Goal: Information Seeking & Learning: Check status

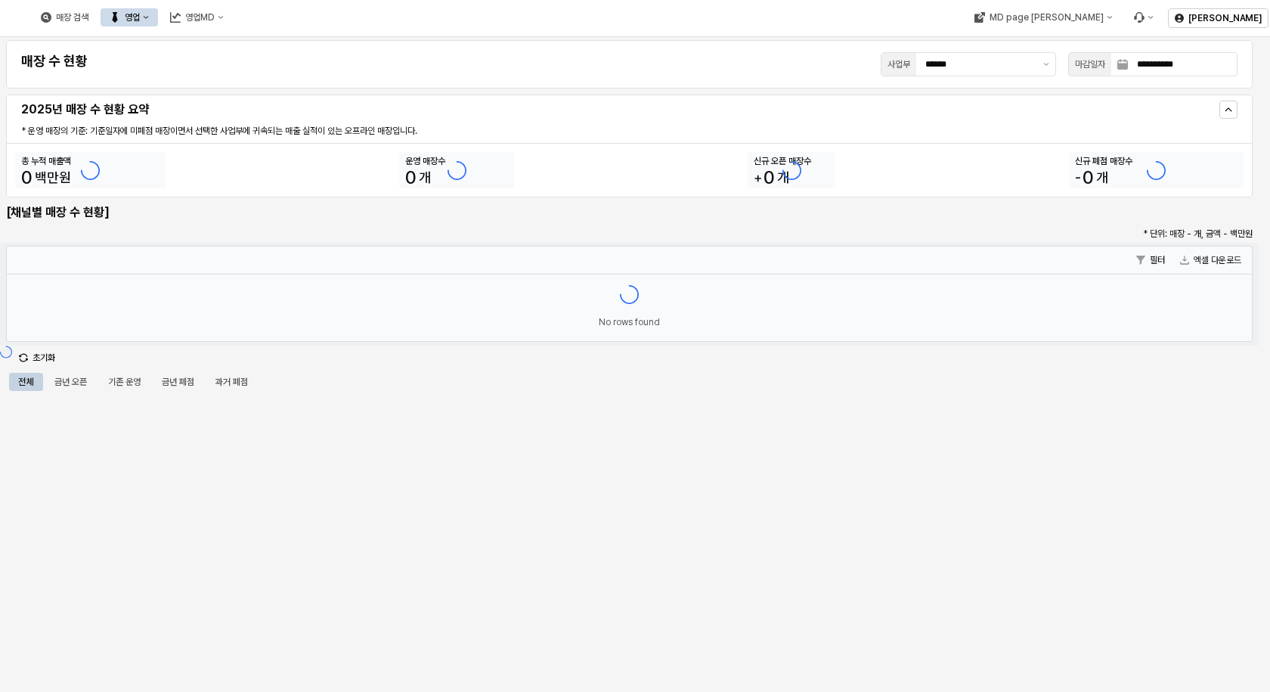
click at [269, 77] on div "**********" at bounding box center [629, 64] width 1229 height 30
click at [158, 18] on button "영업" at bounding box center [129, 17] width 57 height 18
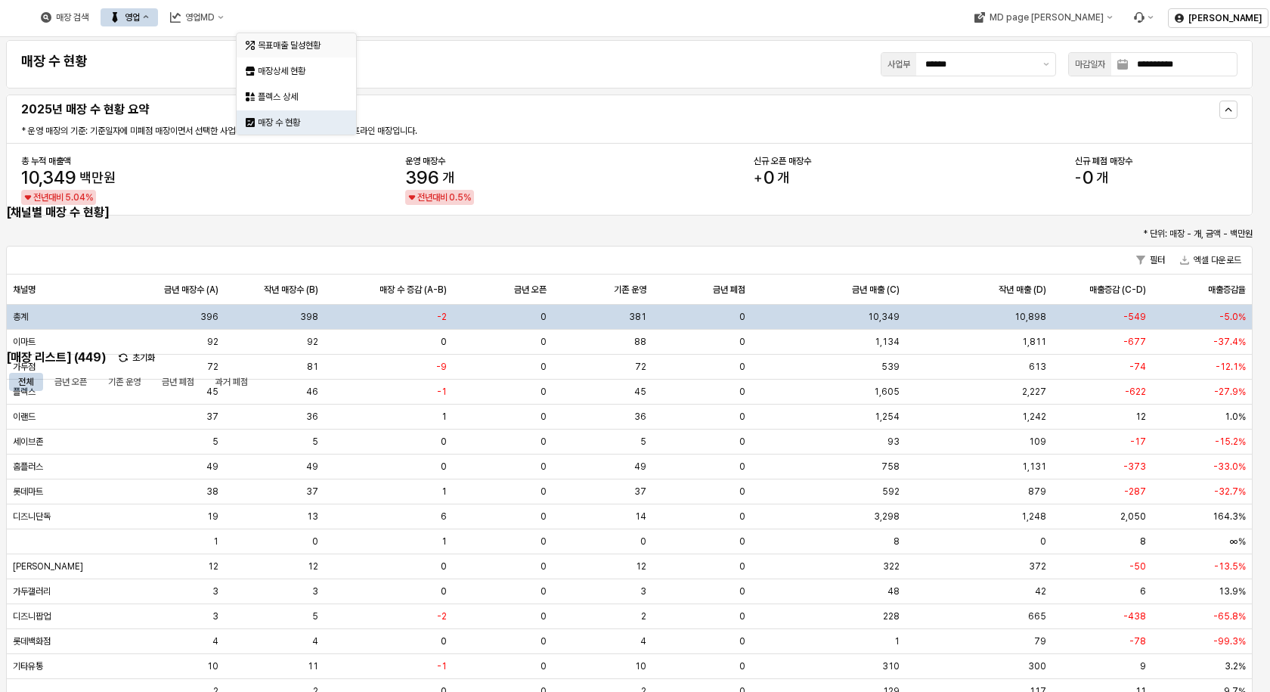
click at [277, 45] on div "목표매출 달성현황" at bounding box center [298, 45] width 80 height 12
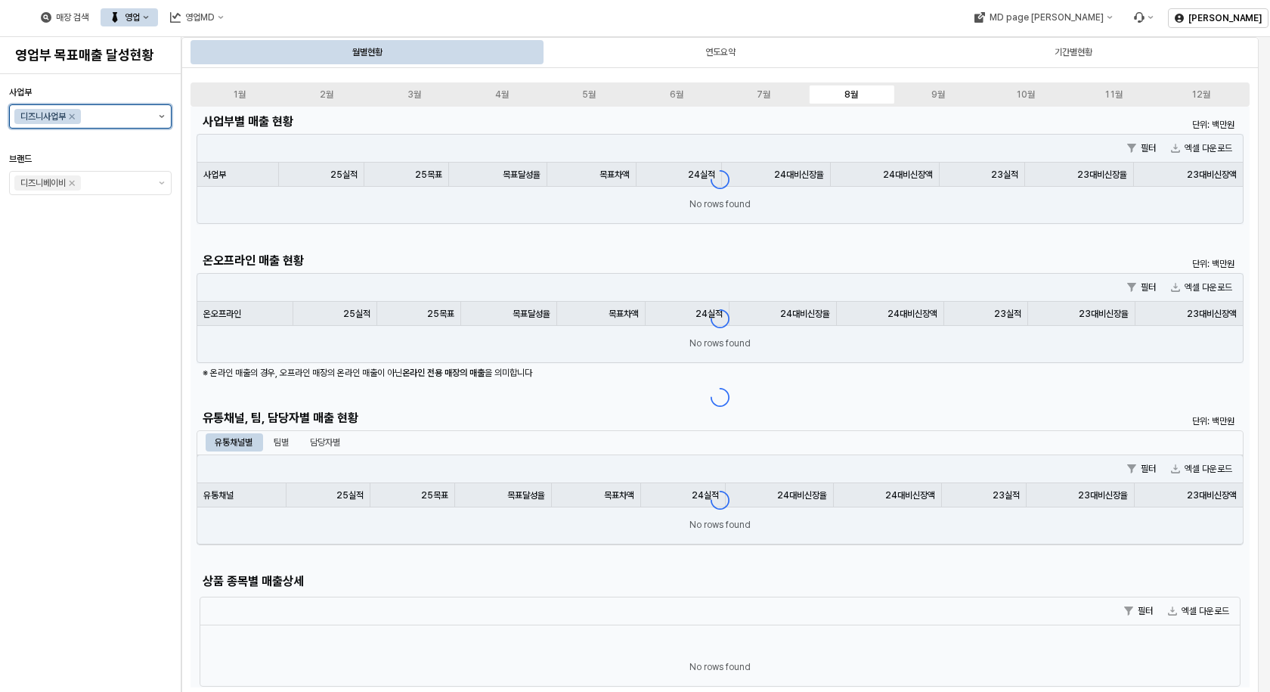
click at [161, 119] on button "제안 사항 표시" at bounding box center [162, 116] width 18 height 23
click at [74, 166] on div "A1 아가방사업부" at bounding box center [86, 173] width 134 height 15
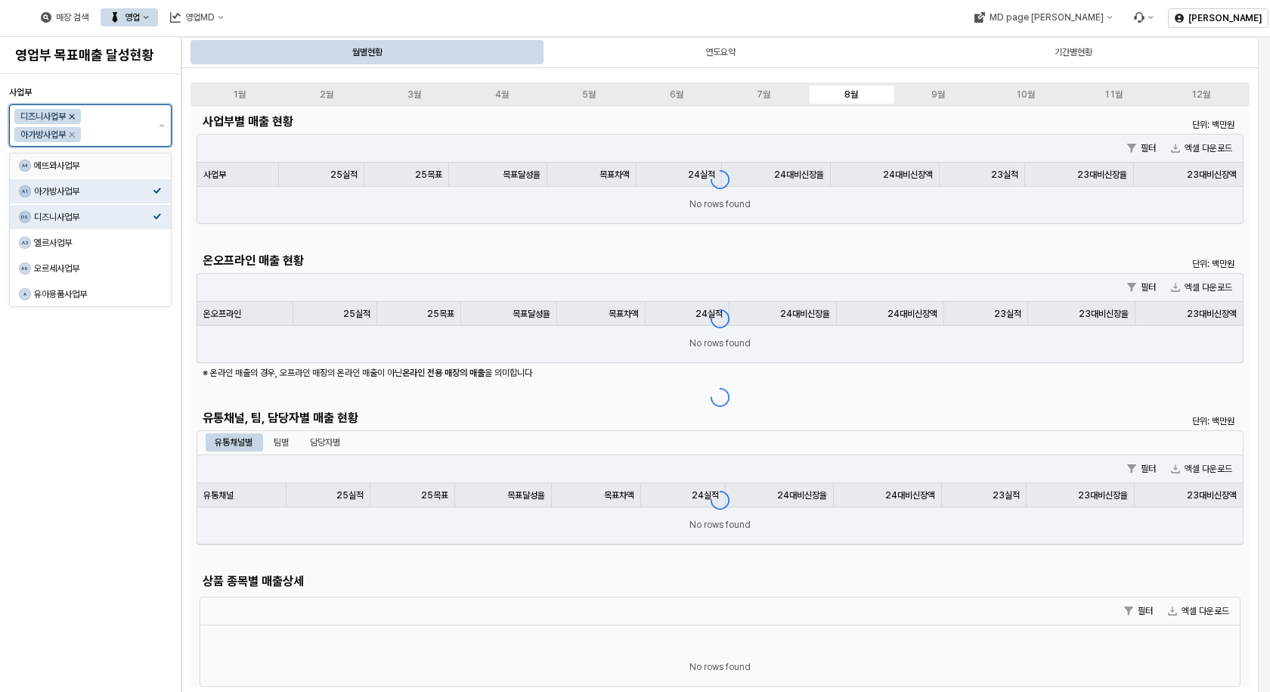
click at [77, 116] on icon "Remove 디즈니사업부" at bounding box center [72, 116] width 12 height 12
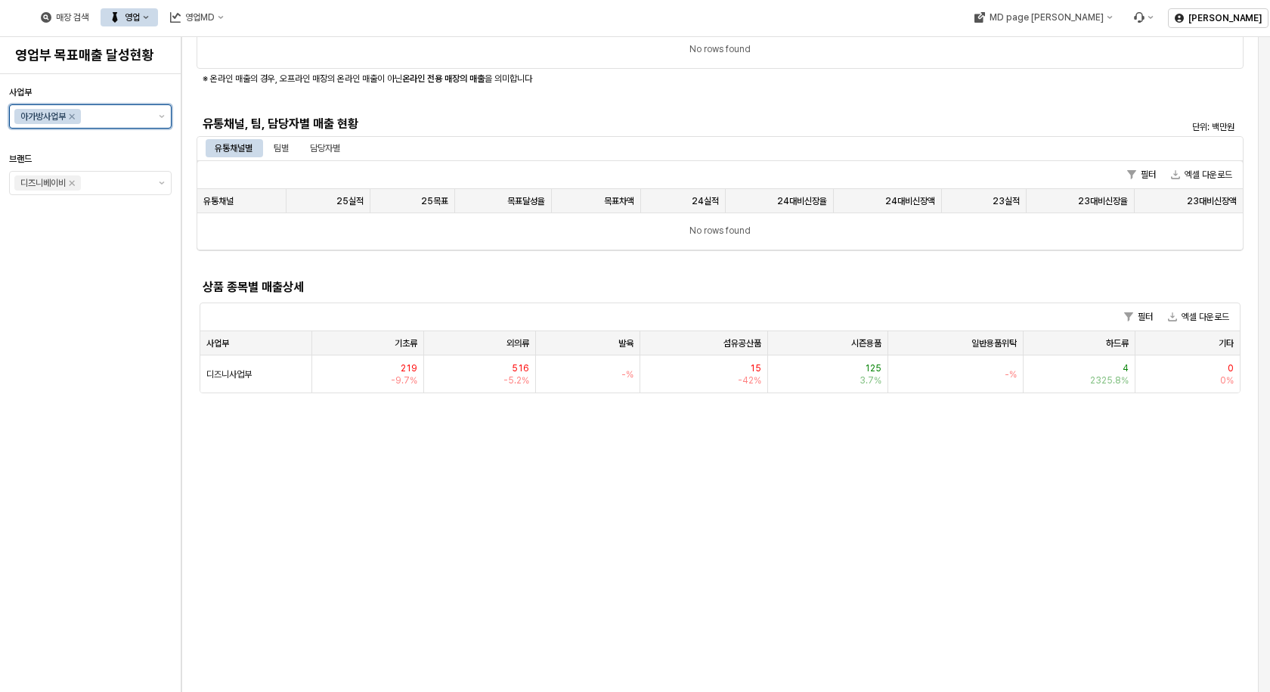
scroll to position [302, 0]
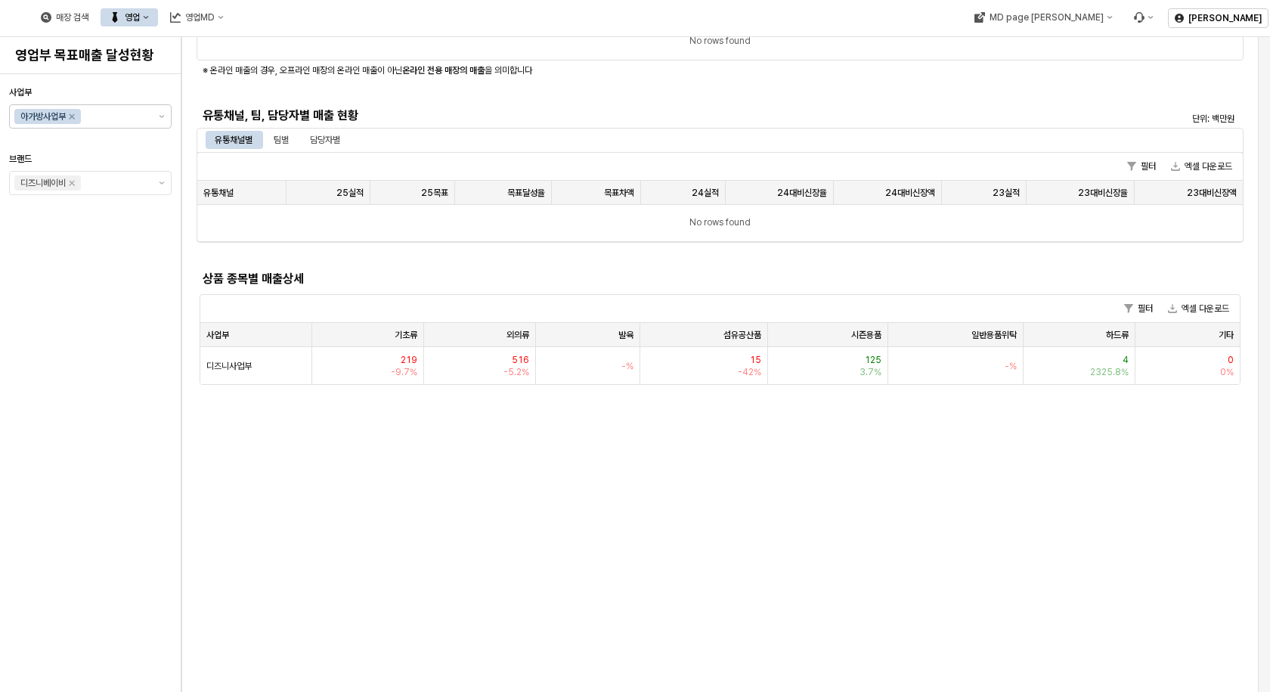
click at [542, 271] on div "상품 종목별 매출상세" at bounding box center [590, 279] width 774 height 18
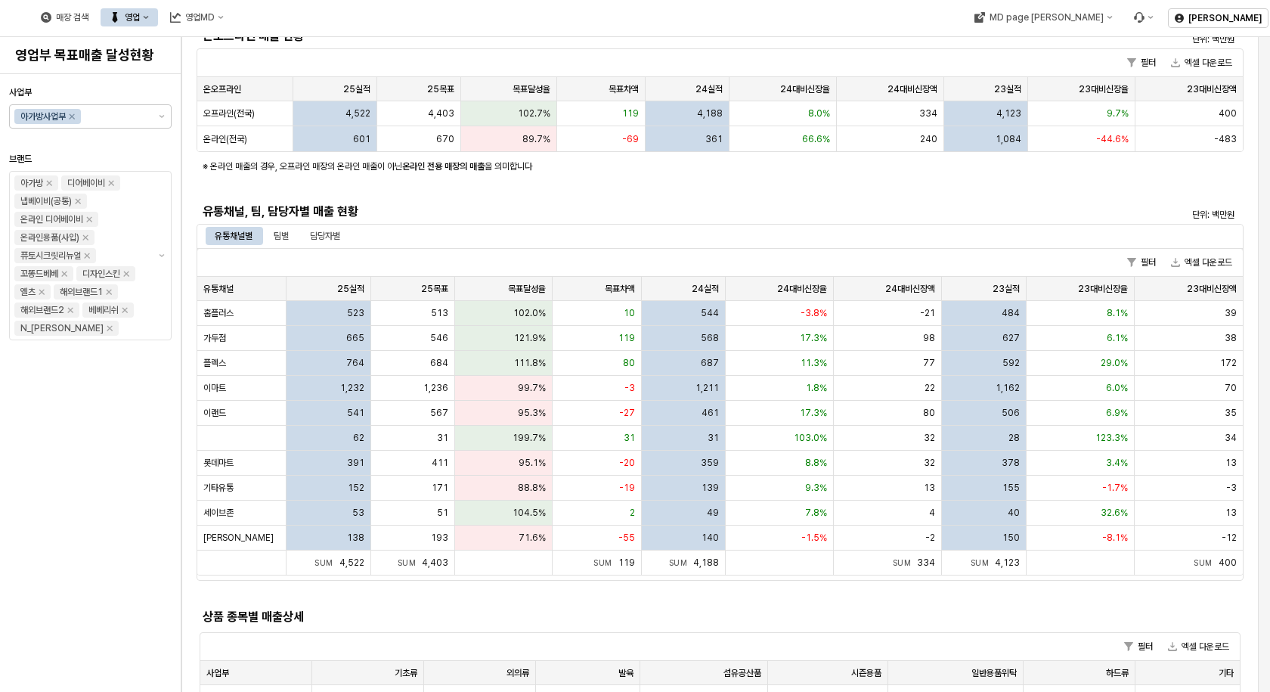
scroll to position [227, 0]
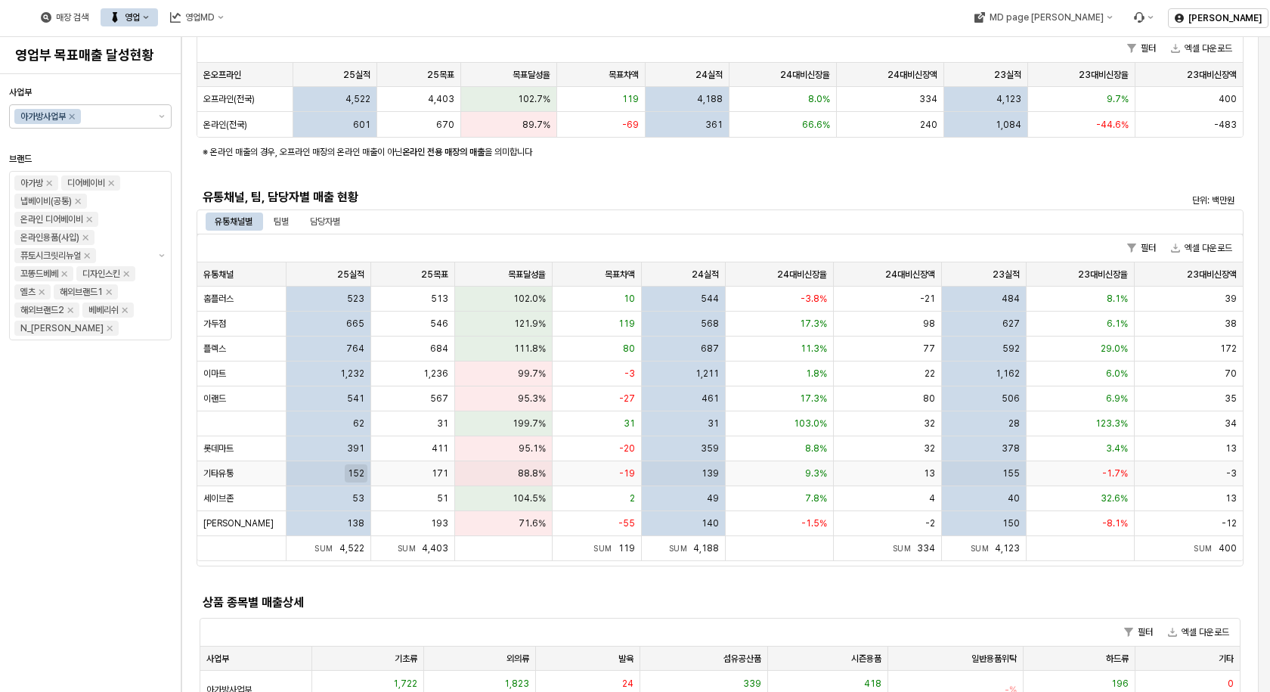
click at [360, 475] on span "152" at bounding box center [356, 473] width 17 height 12
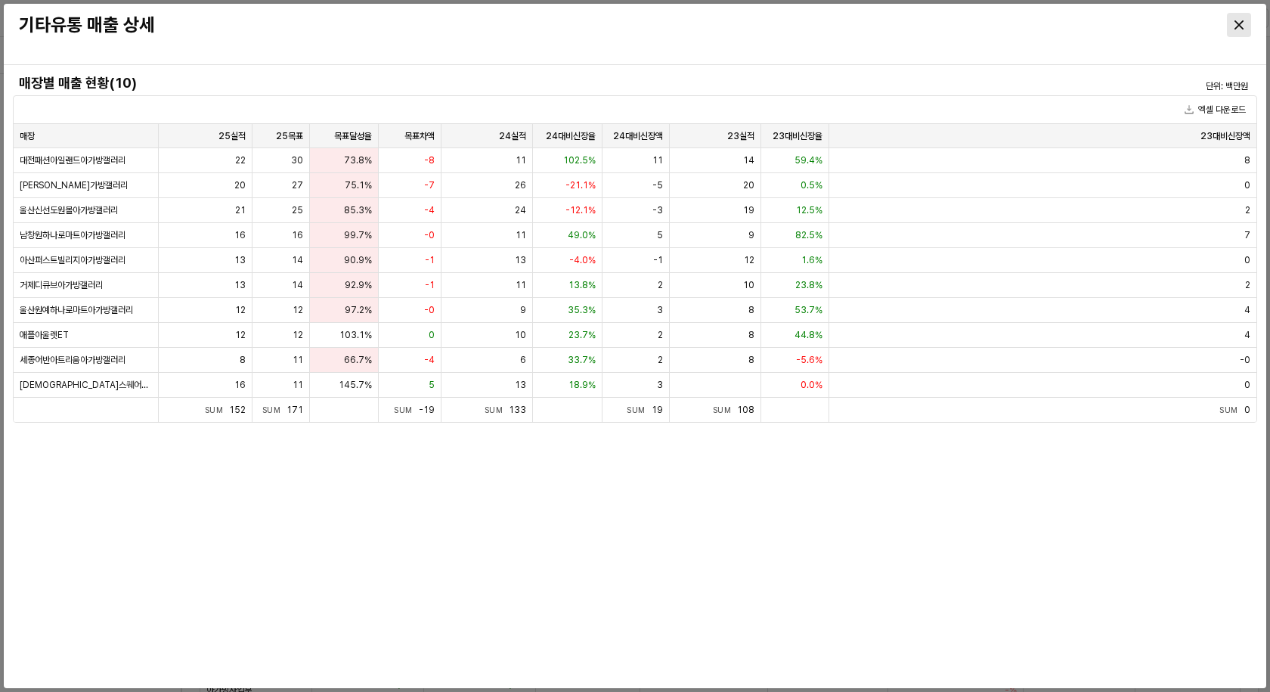
click at [1241, 24] on icon "Close" at bounding box center [1239, 24] width 9 height 9
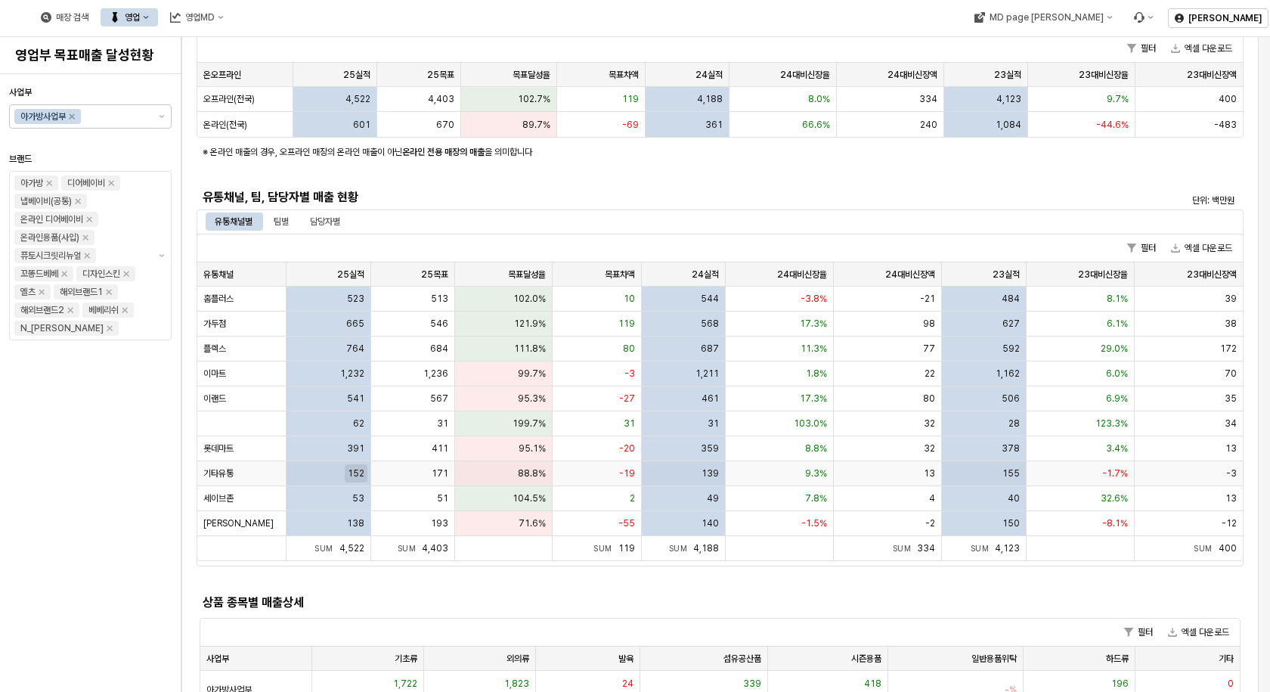
click at [351, 472] on span "152" at bounding box center [356, 473] width 17 height 12
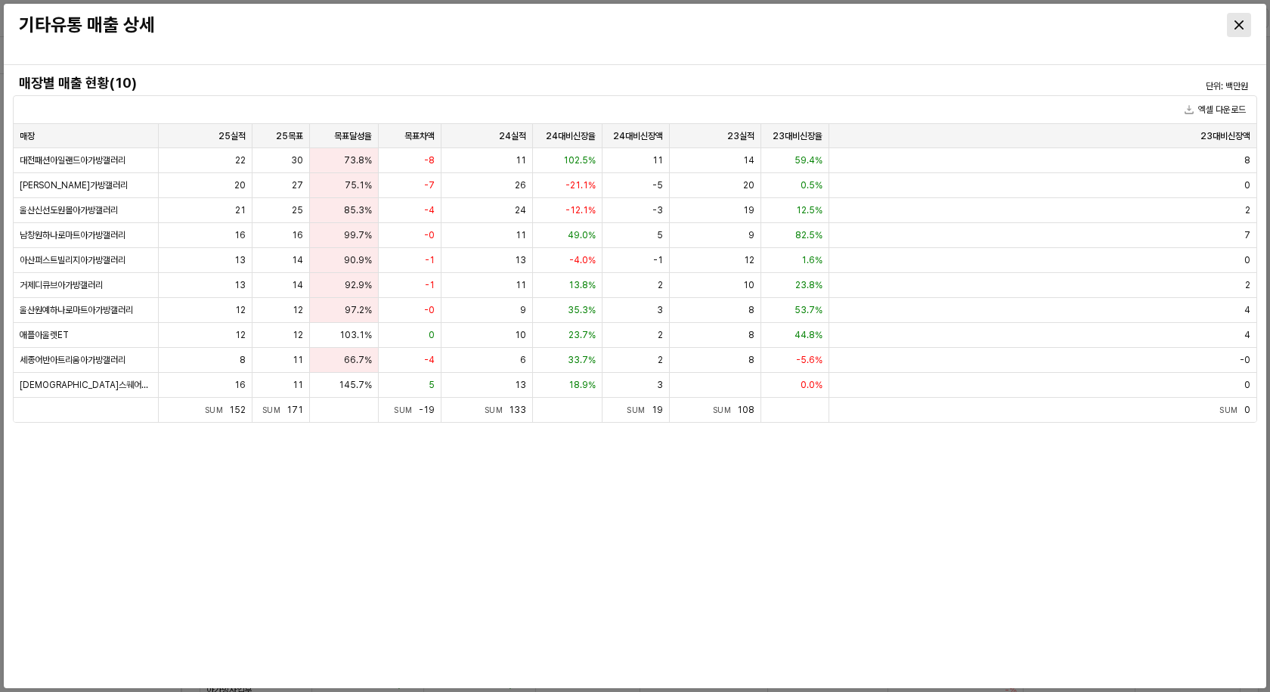
click at [1243, 29] on div "Close" at bounding box center [1239, 25] width 23 height 23
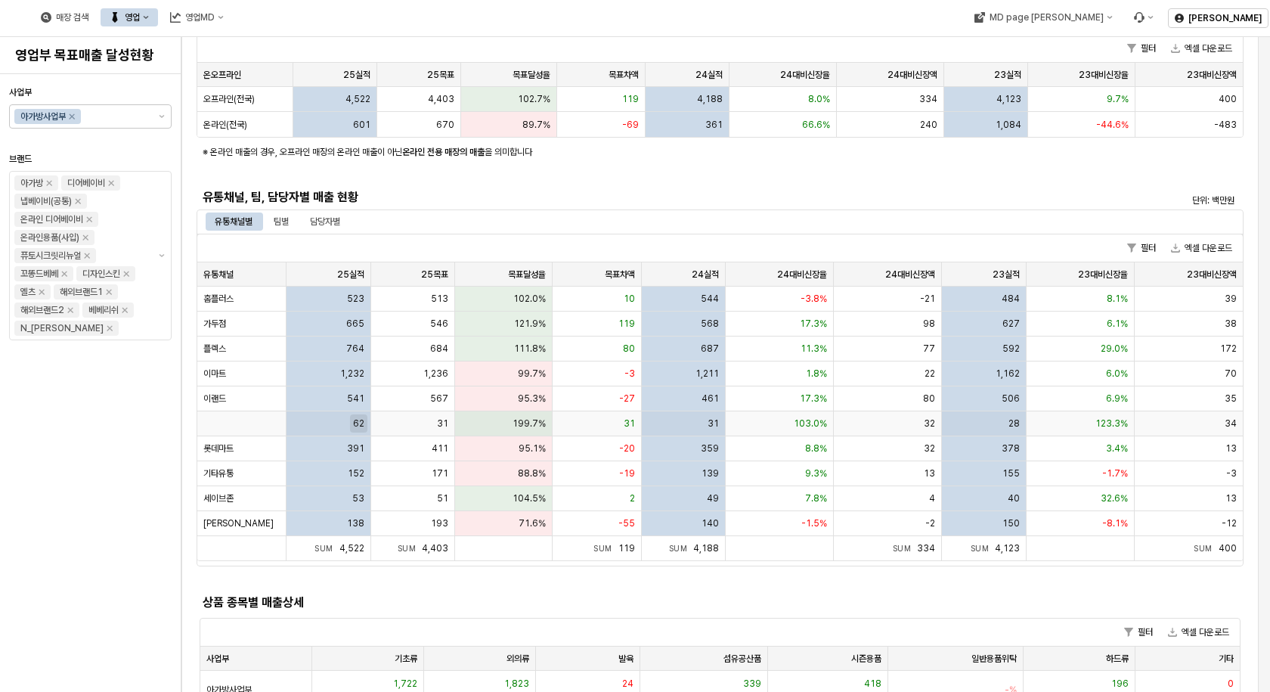
click at [357, 423] on span "62" at bounding box center [358, 423] width 11 height 12
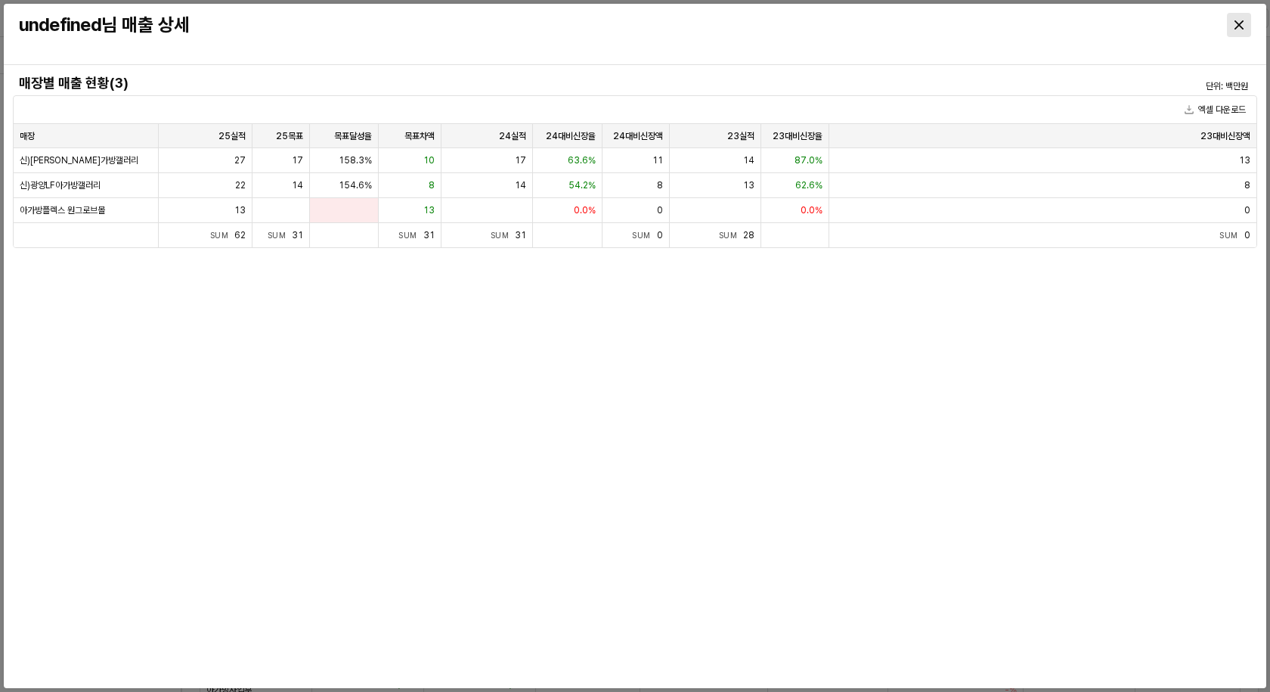
click at [1240, 26] on icon "Close" at bounding box center [1239, 24] width 9 height 9
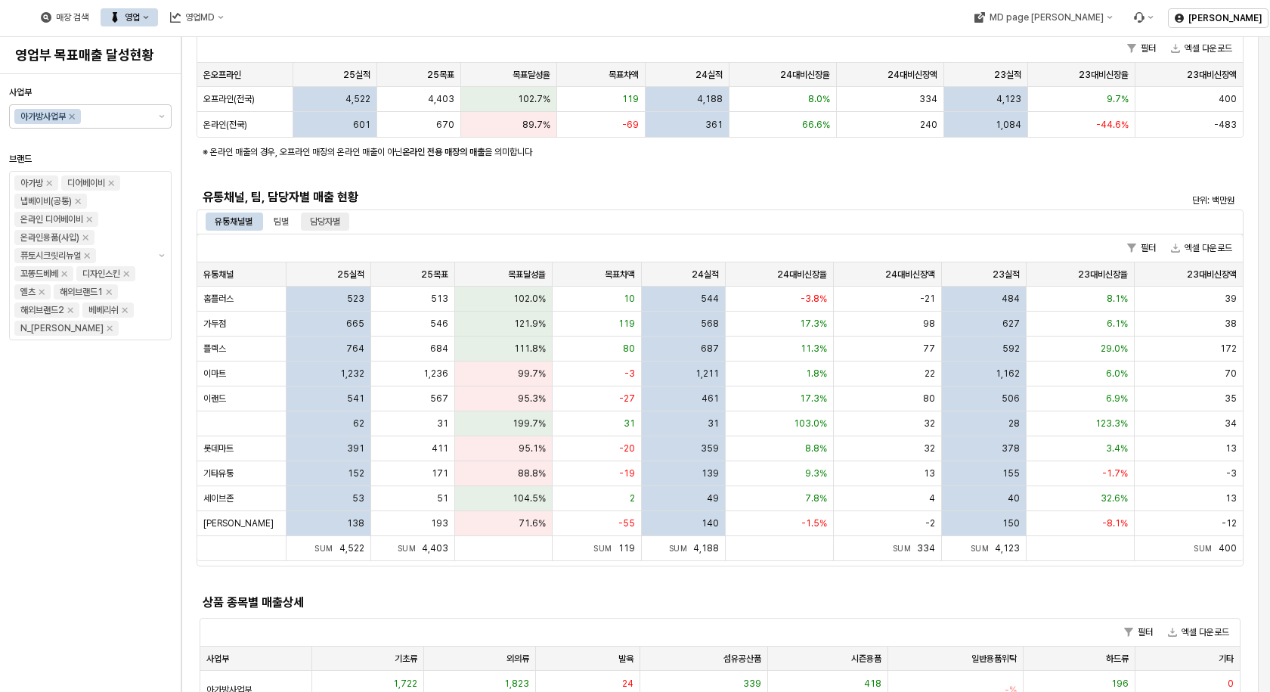
click at [324, 223] on div "담당자별" at bounding box center [325, 221] width 30 height 18
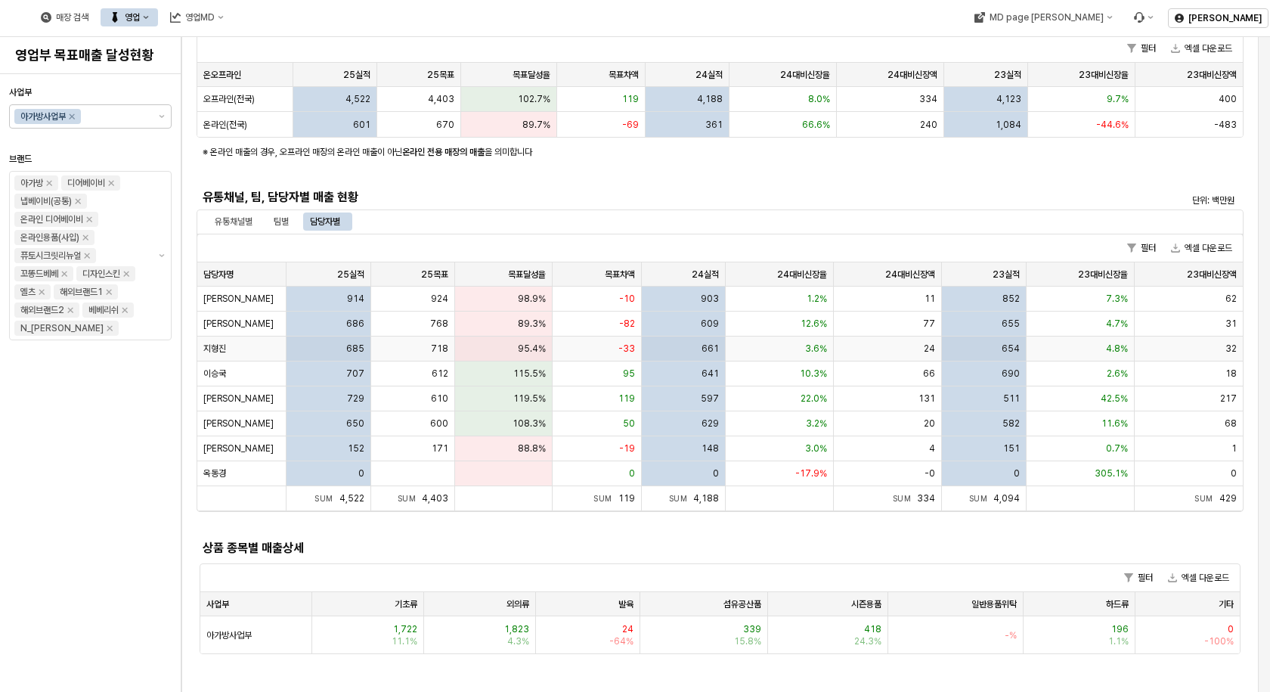
click at [534, 350] on span "95.4%" at bounding box center [532, 349] width 28 height 12
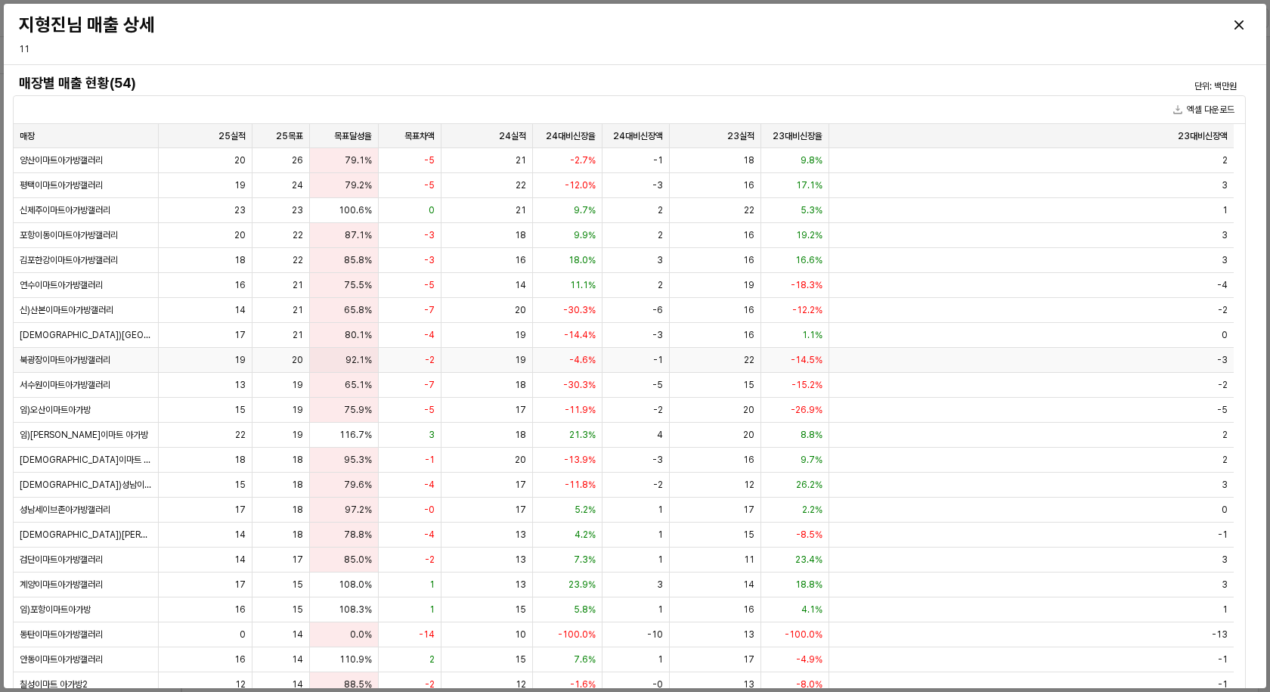
scroll to position [734, 0]
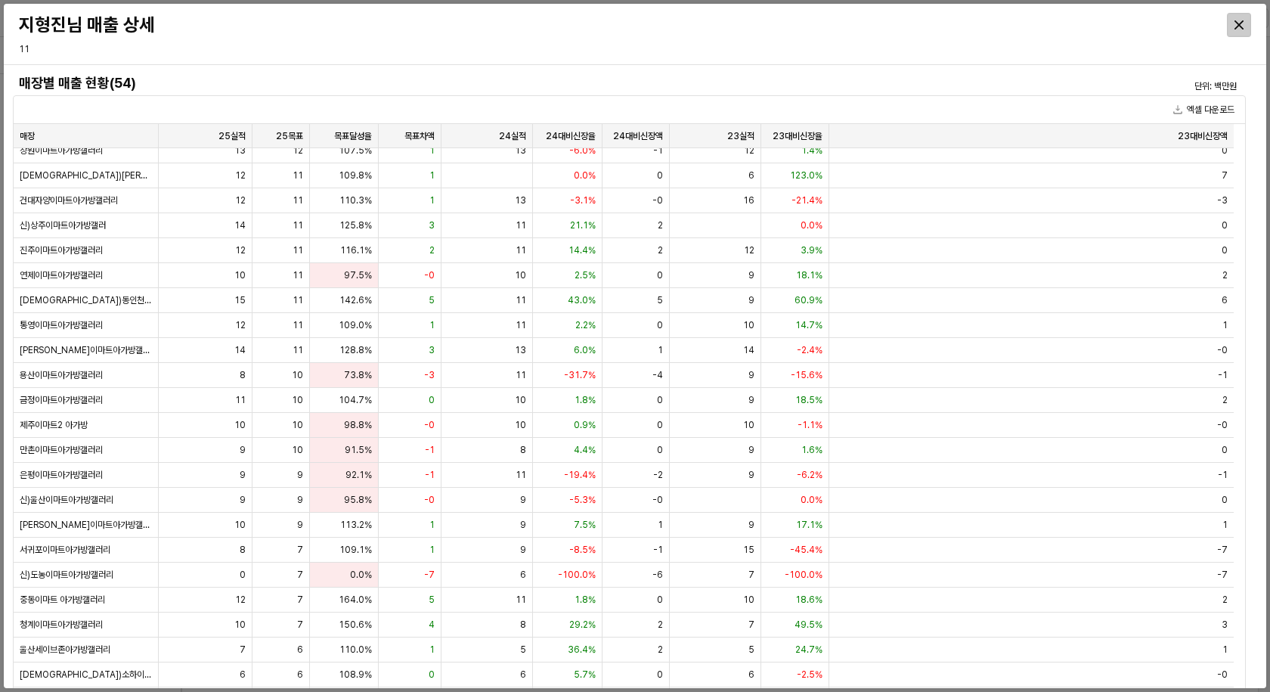
click at [1240, 31] on div "Close" at bounding box center [1239, 25] width 23 height 23
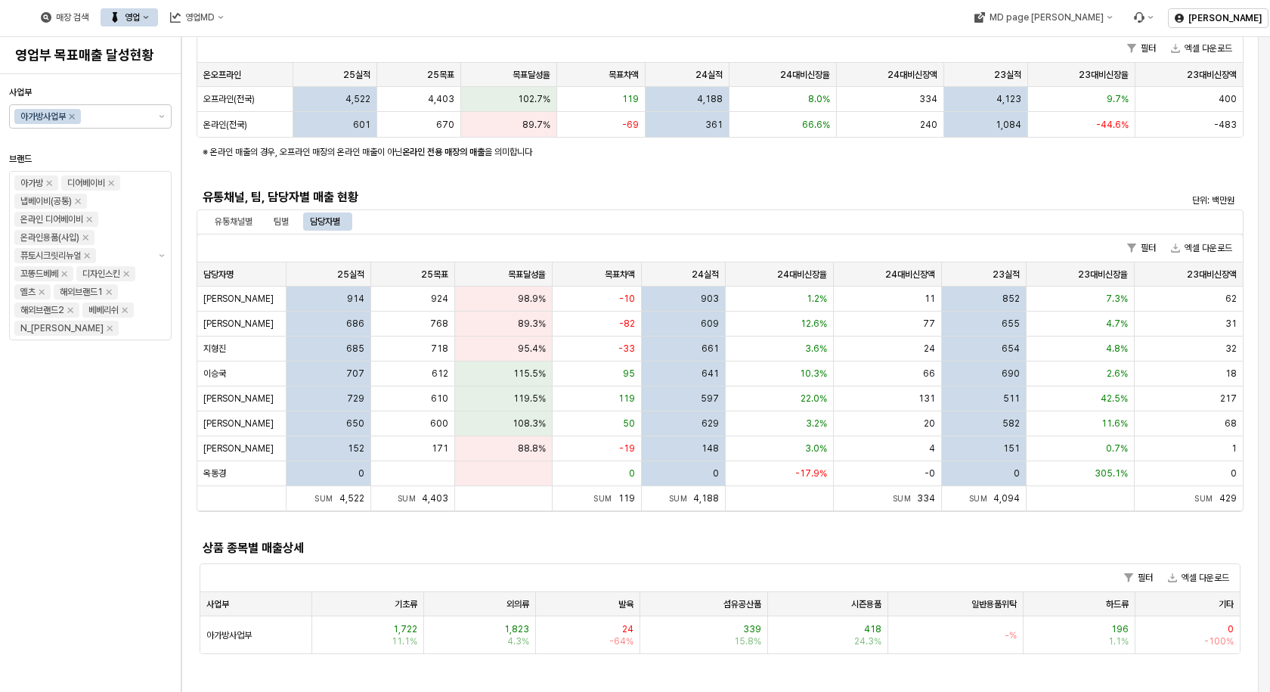
click at [484, 223] on div "유통채널별 팀별 담당자별" at bounding box center [720, 221] width 1029 height 18
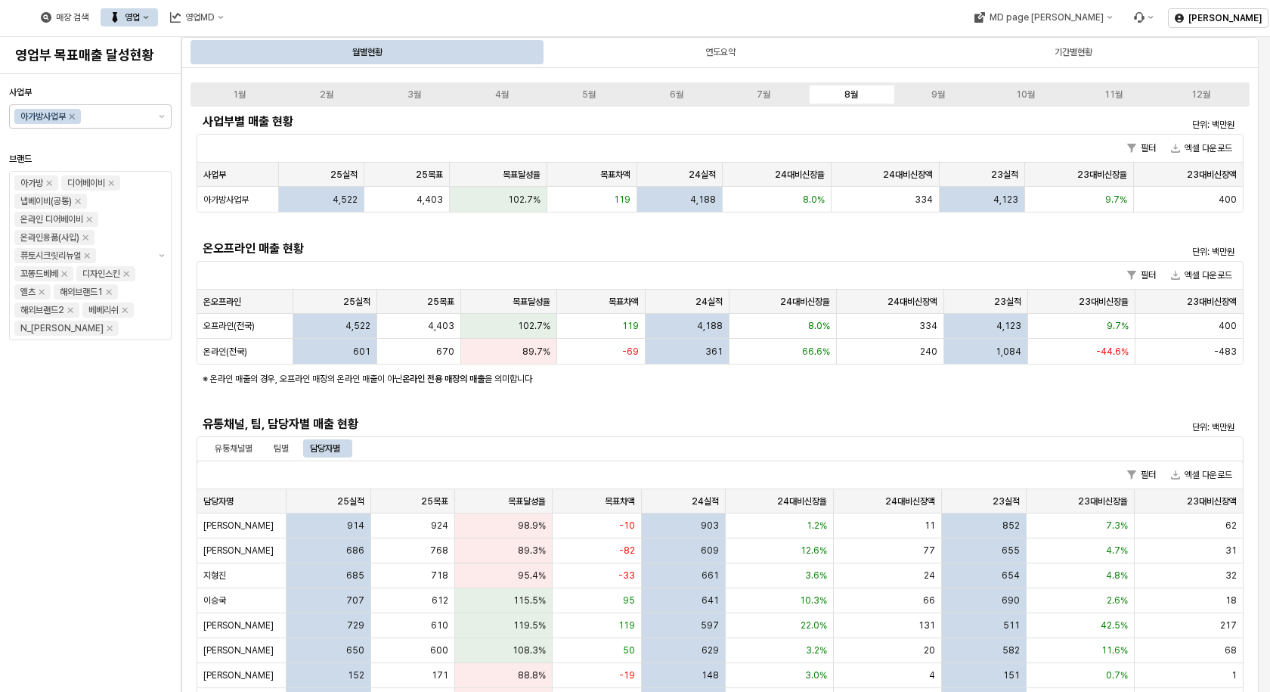
click at [852, 97] on div "8월" at bounding box center [852, 94] width 14 height 11
click at [111, 112] on input "사업부" at bounding box center [116, 116] width 64 height 15
click at [128, 468] on div "사업부 아가방사업부 디즈니사업부 브랜드 아가방 디어베이비 냅베이비(공통) 온라인 디어베이비 온라인용품(사입) 퓨토시크릿리뉴얼 꼬똥드베베 디자인…" at bounding box center [90, 383] width 163 height 606
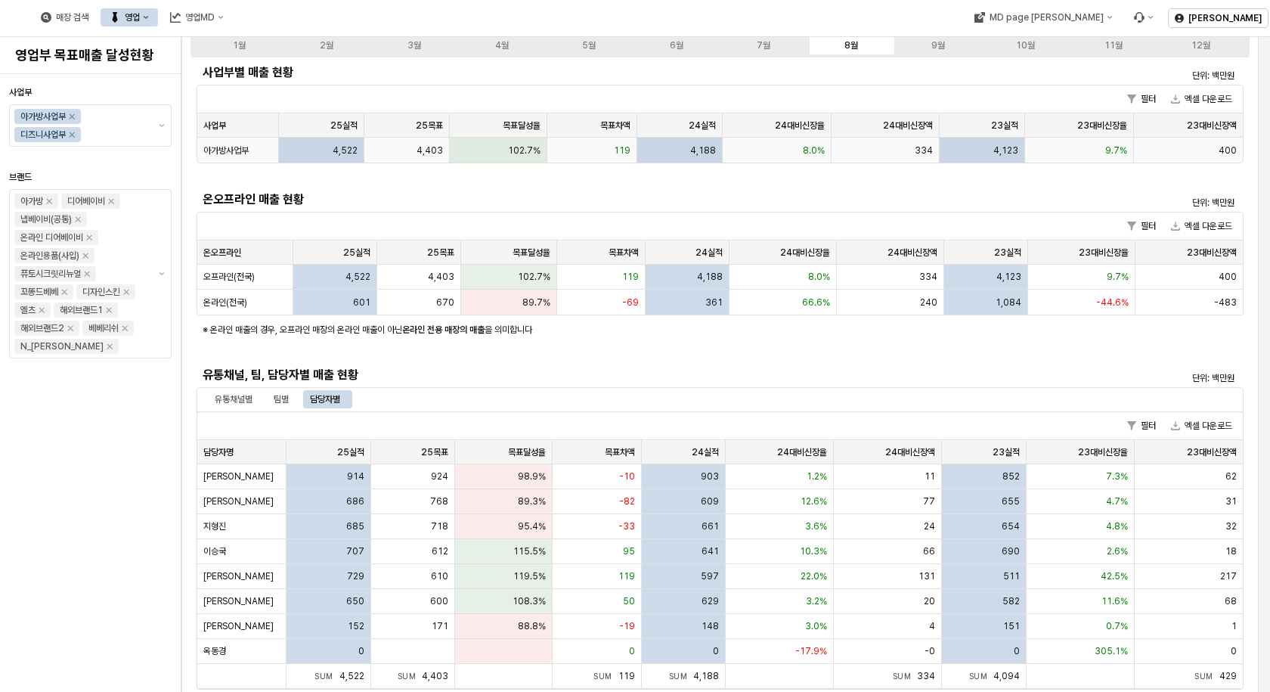
scroll to position [76, 0]
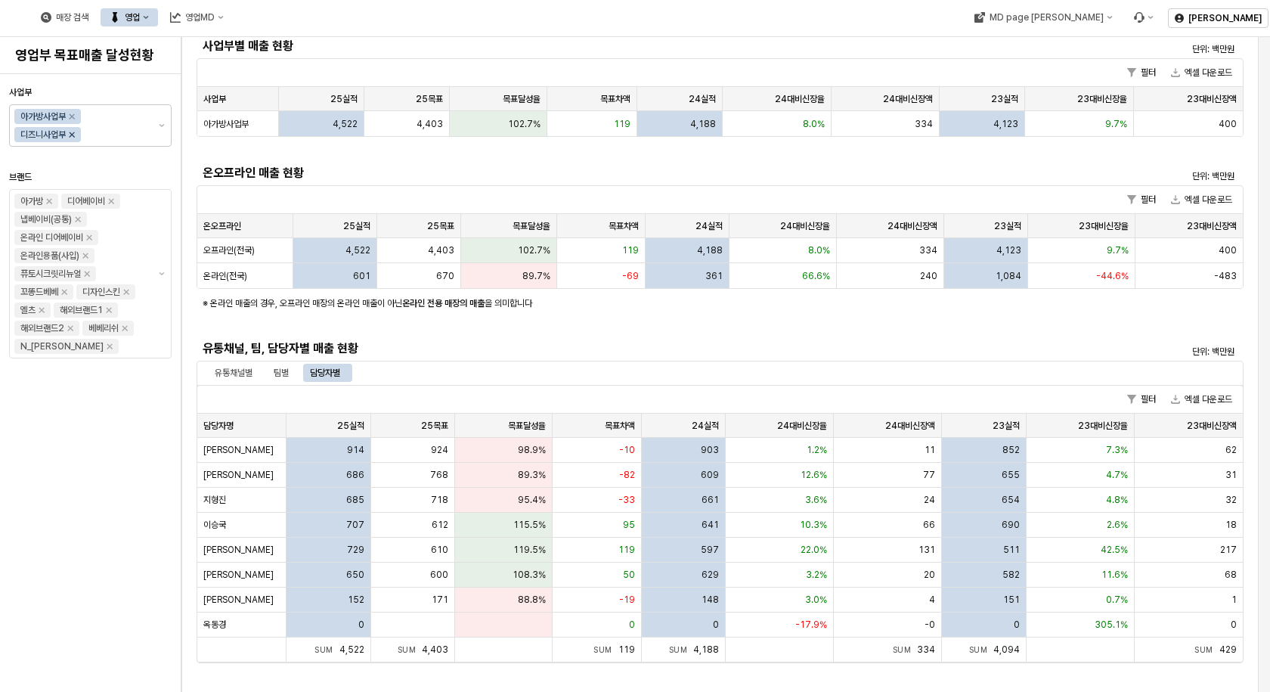
click at [74, 134] on icon "Remove 디즈니사업부" at bounding box center [72, 134] width 5 height 5
click at [82, 446] on div "사업부 아가방사업부 브랜드 아가방 디어베이비 냅베이비(공통) 온라인 디어베이비 온라인용품(사입) 퓨토시크릿리뉴얼 꼬똥드베베 디자인스킨 엘츠 해…" at bounding box center [90, 383] width 163 height 606
click at [89, 508] on div "사업부 아가방사업부 브랜드 아가방 디어베이비 냅베이비(공통) 온라인 디어베이비 온라인용품(사입) 퓨토시크릿리뉴얼 꼬똥드베베 디자인스킨 엘츠 해…" at bounding box center [90, 383] width 163 height 606
click at [86, 532] on div "사업부 아가방사업부 브랜드 아가방 디어베이비 냅베이비(공통) 온라인 디어베이비 온라인용품(사입) 퓨토시크릿리뉴얼 꼬똥드베베 디자인스킨 엘츠 해…" at bounding box center [90, 383] width 163 height 606
click at [359, 501] on span "685" at bounding box center [355, 500] width 18 height 12
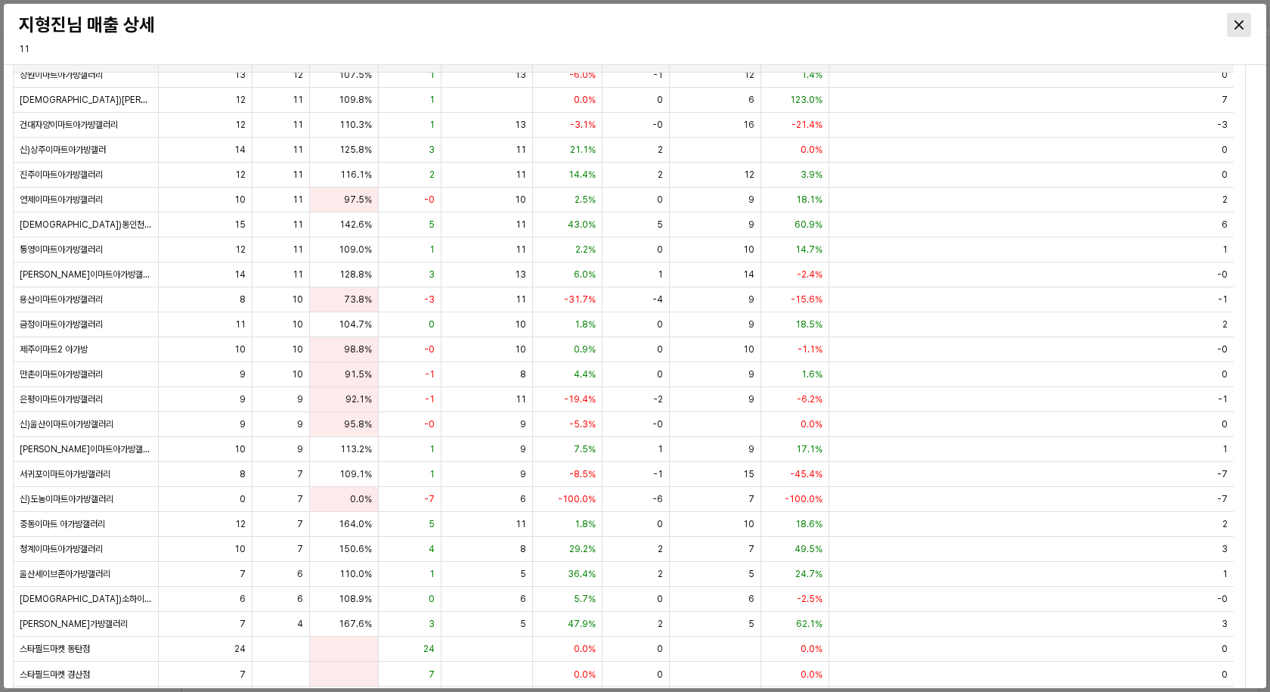
click at [1248, 16] on div "Close" at bounding box center [1239, 25] width 23 height 23
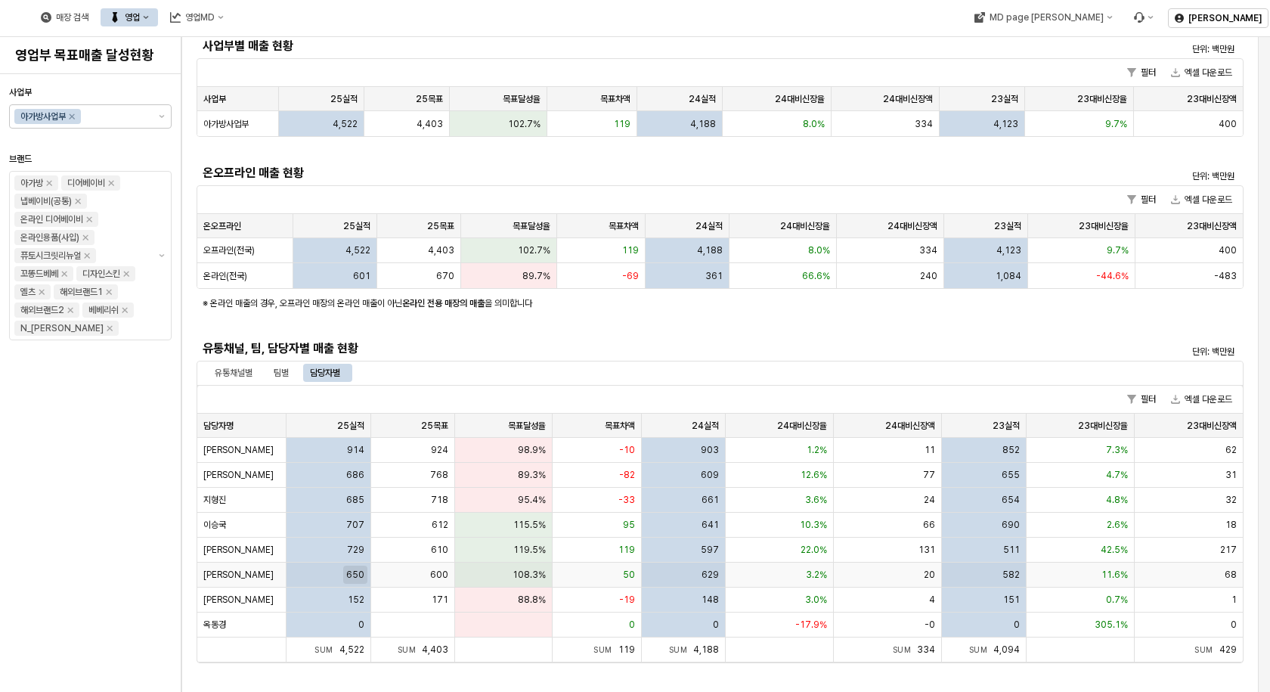
click at [358, 576] on span "650" at bounding box center [355, 575] width 18 height 12
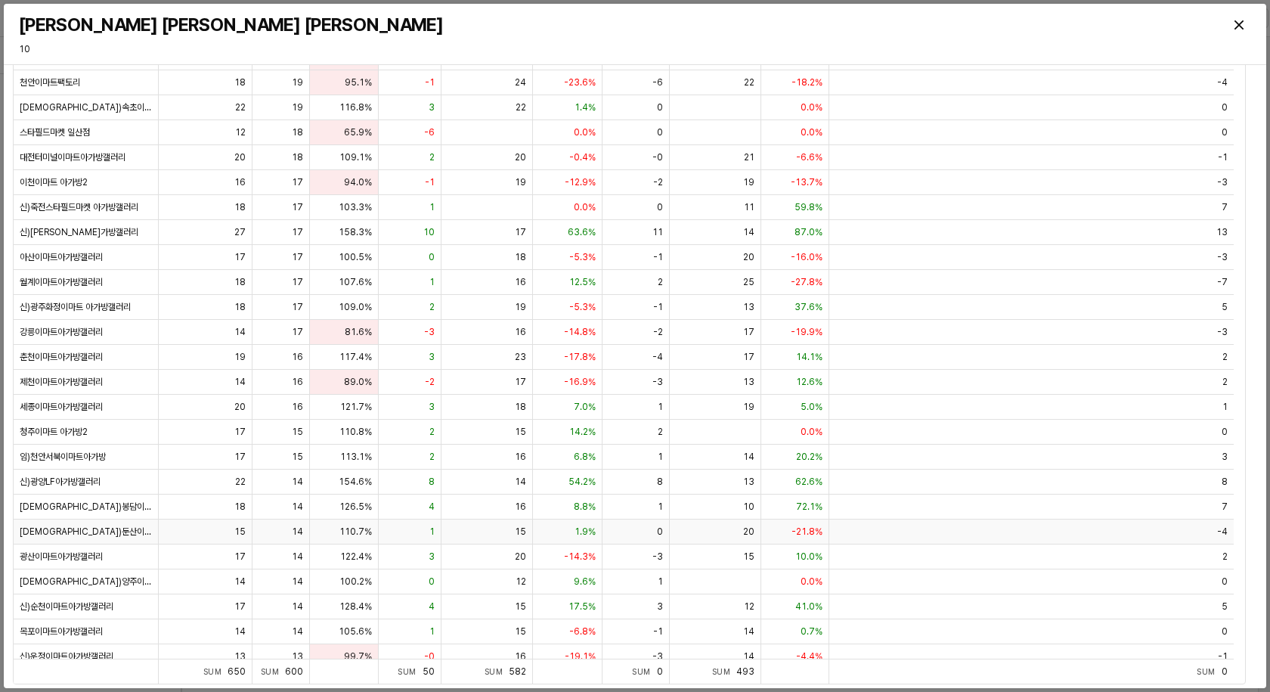
scroll to position [509, 0]
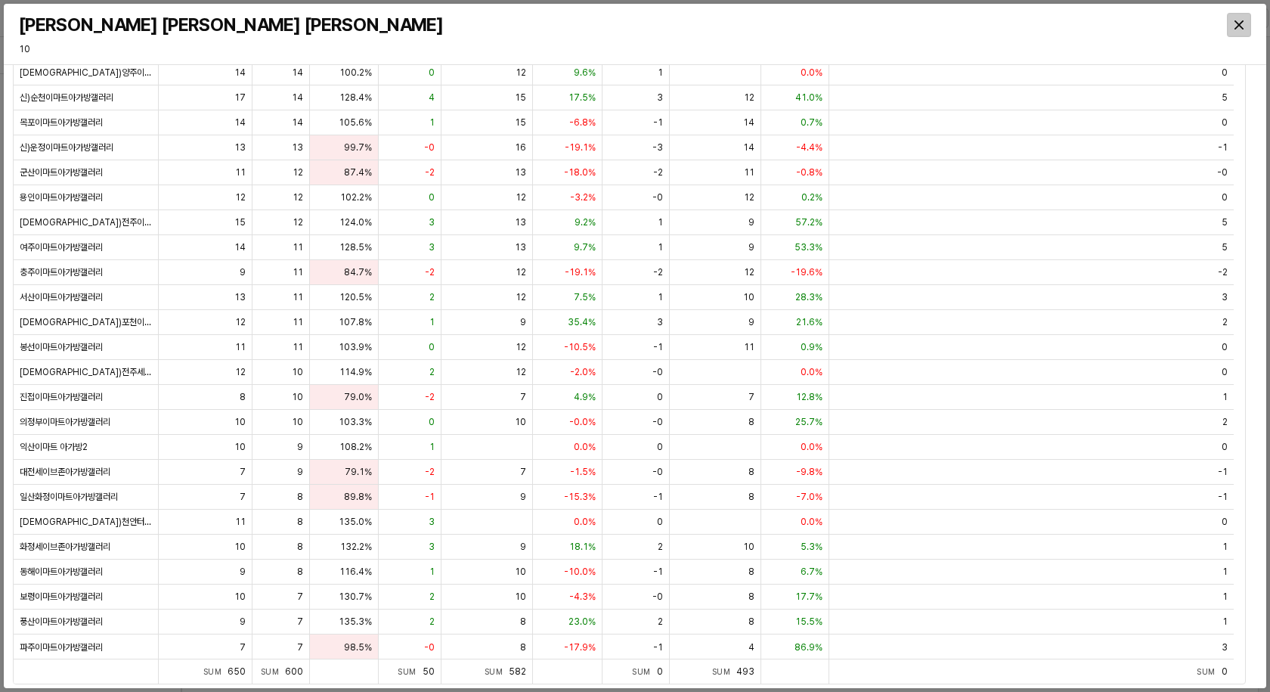
click at [1239, 32] on div "Close" at bounding box center [1239, 25] width 23 height 23
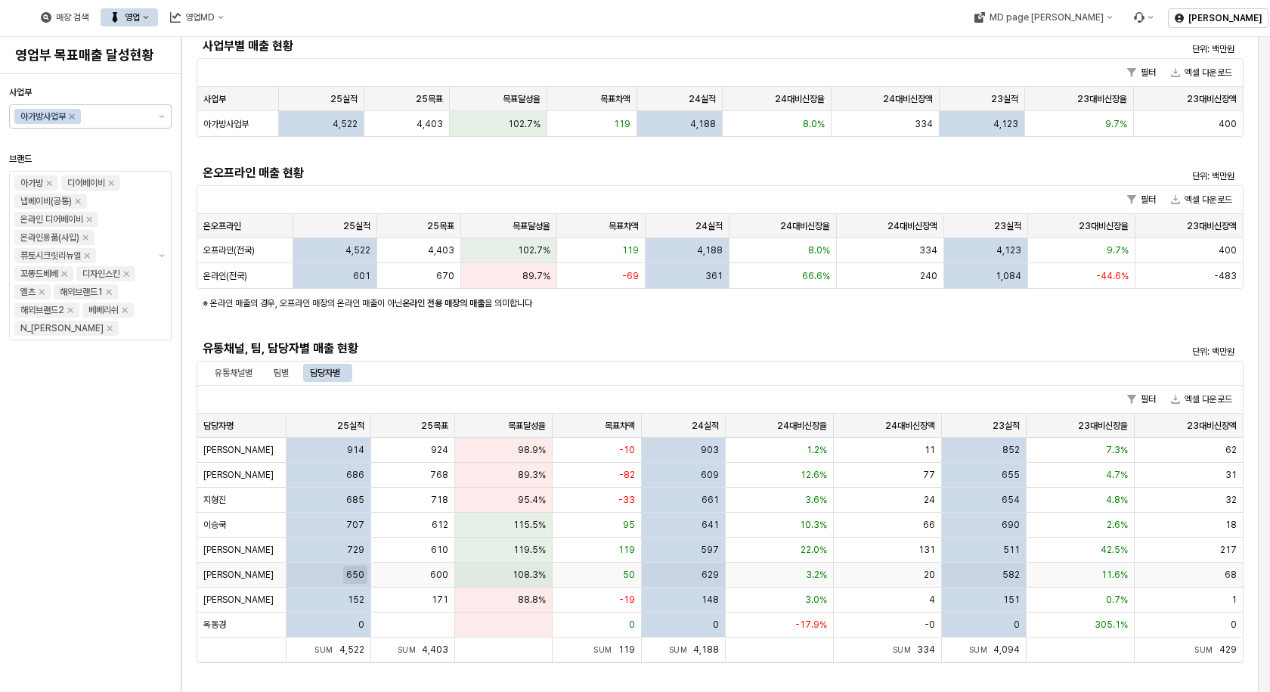
click at [347, 579] on span "650" at bounding box center [355, 575] width 18 height 12
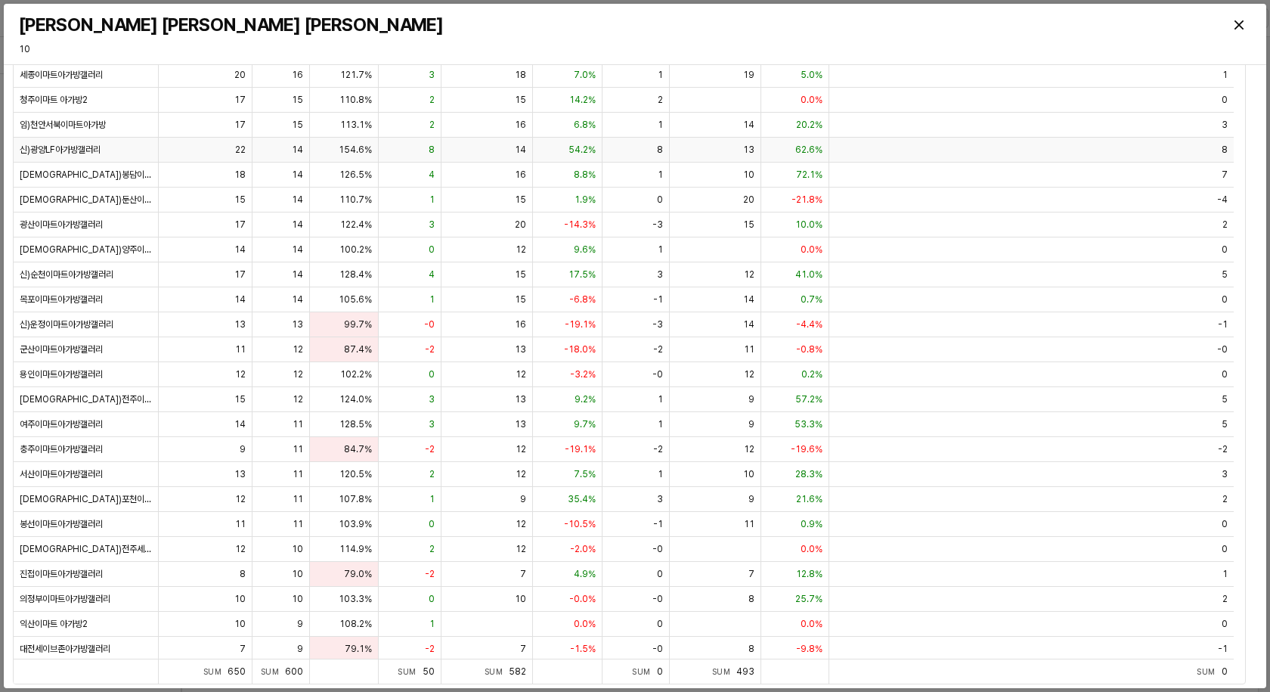
scroll to position [206, 0]
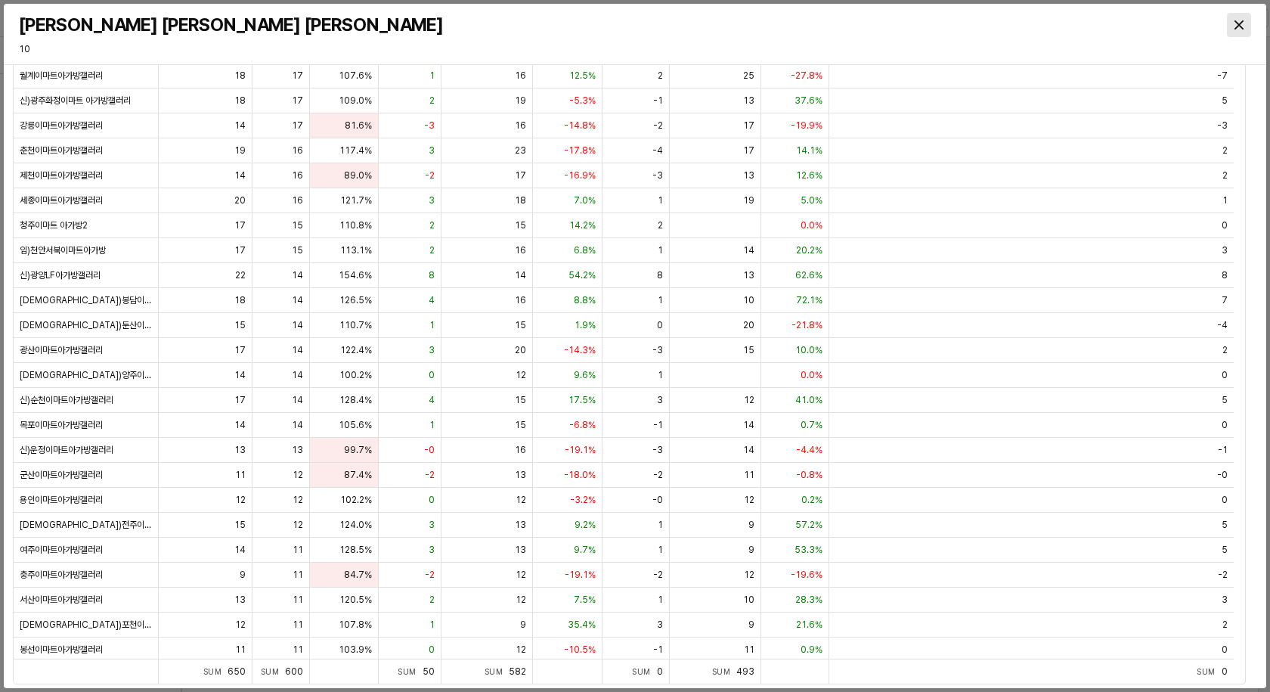
click at [1249, 27] on div "Close" at bounding box center [1239, 25] width 23 height 23
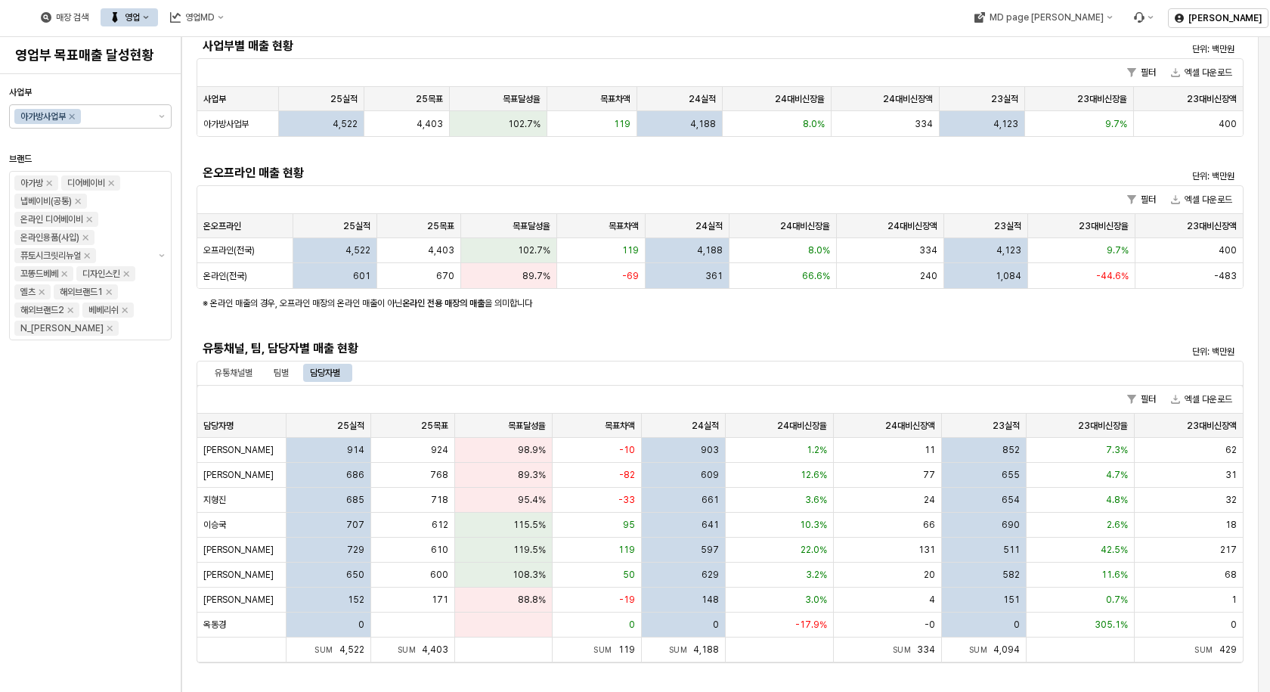
click at [477, 388] on div "필터 엑셀 다운로드" at bounding box center [720, 400] width 1046 height 28
click at [277, 369] on div "팀별" at bounding box center [281, 373] width 15 height 18
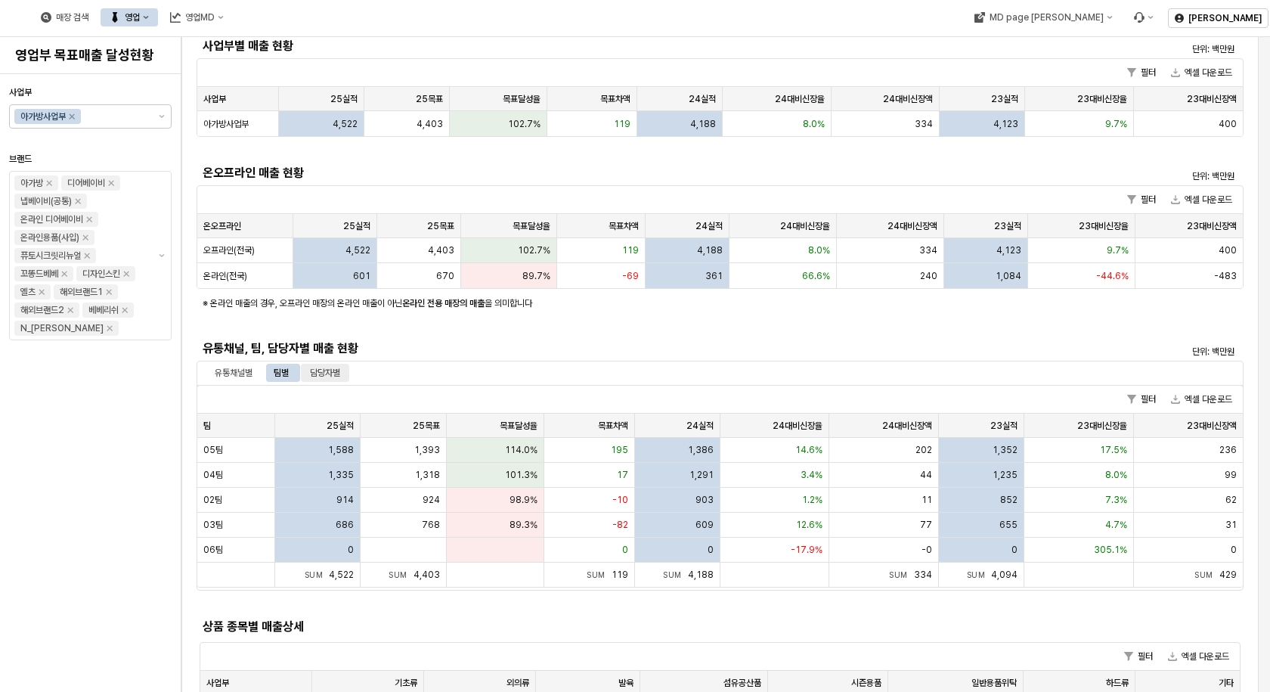
click at [325, 379] on div "담당자별" at bounding box center [325, 373] width 30 height 18
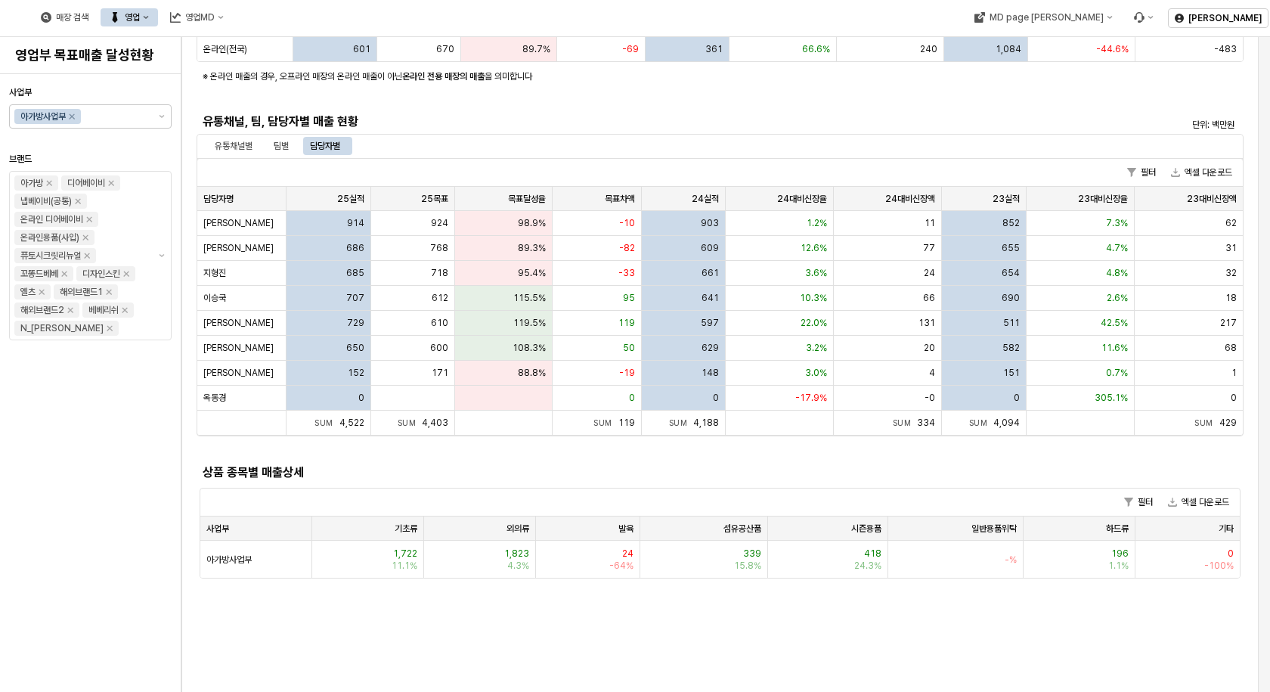
scroll to position [0, 0]
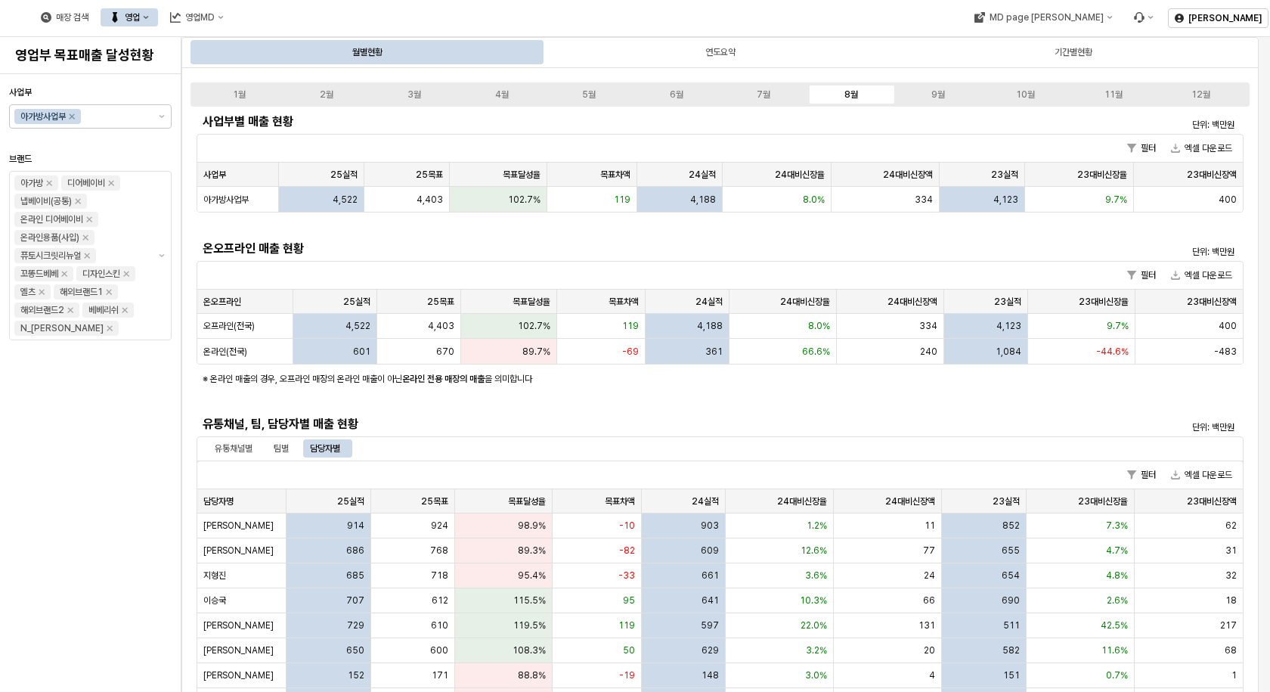
drag, startPoint x: 12, startPoint y: 412, endPoint x: 57, endPoint y: 442, distance: 54.1
click at [12, 412] on div "사업부 아가방사업부 브랜드 아가방 디어베이비 냅베이비(공통) 온라인 디어베이비 온라인용품(사입) 퓨토시크릿리뉴얼 꼬똥드베베 디자인스킨 엘츠 해…" at bounding box center [90, 383] width 163 height 606
click at [819, 29] on div "매장 검색 영업 영업MD" at bounding box center [498, 18] width 997 height 32
click at [79, 482] on div "사업부 아가방사업부 브랜드 아가방 디어베이비 냅베이비(공통) 온라인 디어베이비 온라인용품(사입) 퓨토시크릿리뉴얼 꼬똥드베베 디자인스킨 엘츠 해…" at bounding box center [90, 383] width 163 height 606
click at [606, 20] on div "매장 검색 영업 영업MD" at bounding box center [498, 18] width 997 height 32
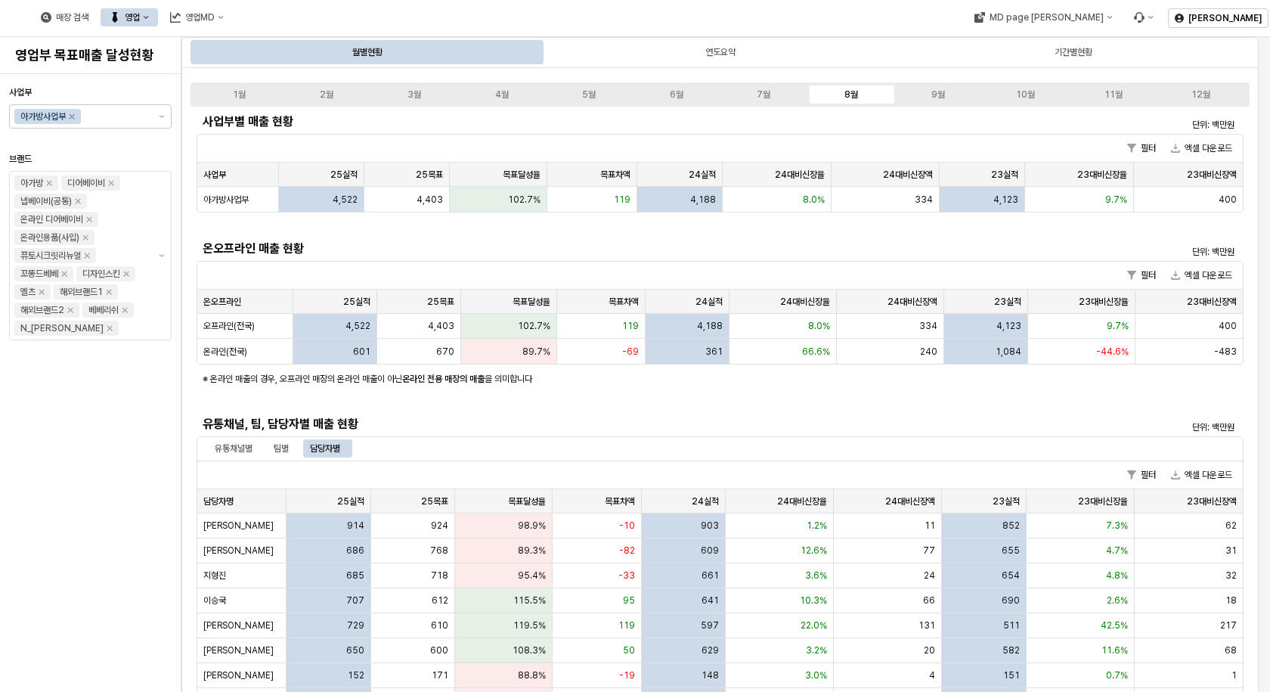
click at [82, 434] on div "사업부 아가방사업부 브랜드 아가방 디어베이비 냅베이비(공통) 온라인 디어베이비 온라인용품(사입) 퓨토시크릿리뉴얼 꼬똥드베베 디자인스킨 엘츠 해…" at bounding box center [90, 383] width 163 height 606
click at [80, 529] on div "사업부 아가방사업부 브랜드 아가방 디어베이비 냅베이비(공통) 온라인 디어베이비 온라인용품(사입) 퓨토시크릿리뉴얼 꼬똥드베베 디자인스킨 엘츠 해…" at bounding box center [90, 383] width 163 height 606
click at [119, 454] on div "사업부 아가방사업부 브랜드 아가방 디어베이비 냅베이비(공통) 온라인 디어베이비 온라인용품(사입) 퓨토시크릿리뉴얼 꼬똥드베베 디자인스킨 엘츠 해…" at bounding box center [90, 383] width 163 height 606
click at [93, 488] on div "사업부 아가방사업부 브랜드 아가방 디어베이비 냅베이비(공통) 온라인 디어베이비 온라인용품(사입) 퓨토시크릿리뉴얼 꼬똥드베베 디자인스킨 엘츠 해…" at bounding box center [90, 383] width 163 height 606
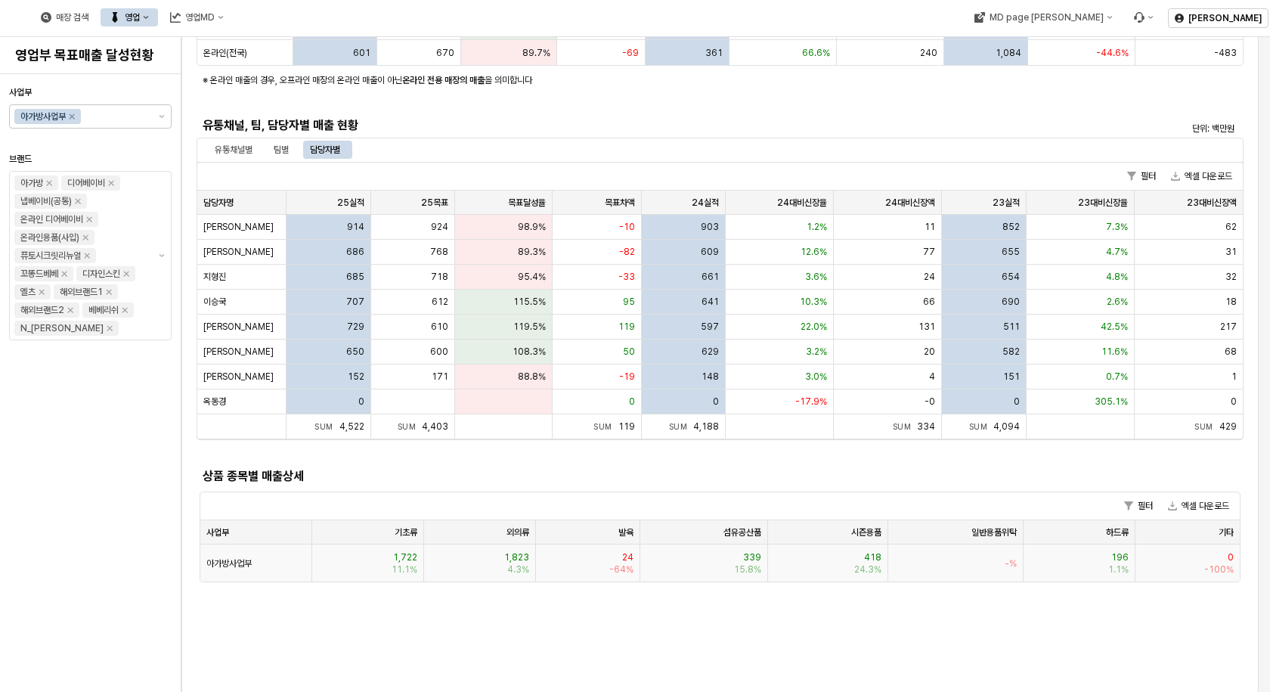
scroll to position [151, 0]
